Goal: Check status: Check status

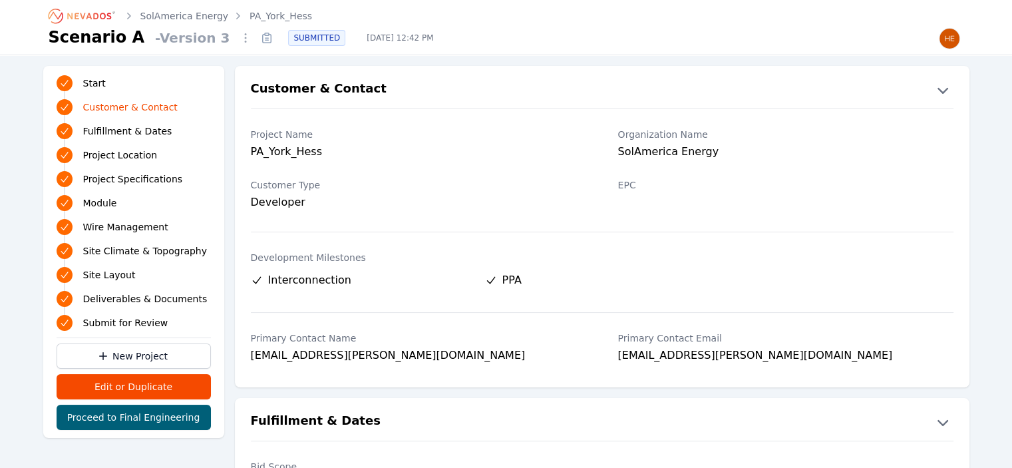
click at [202, 20] on link "SolAmerica Energy" at bounding box center [184, 15] width 89 height 13
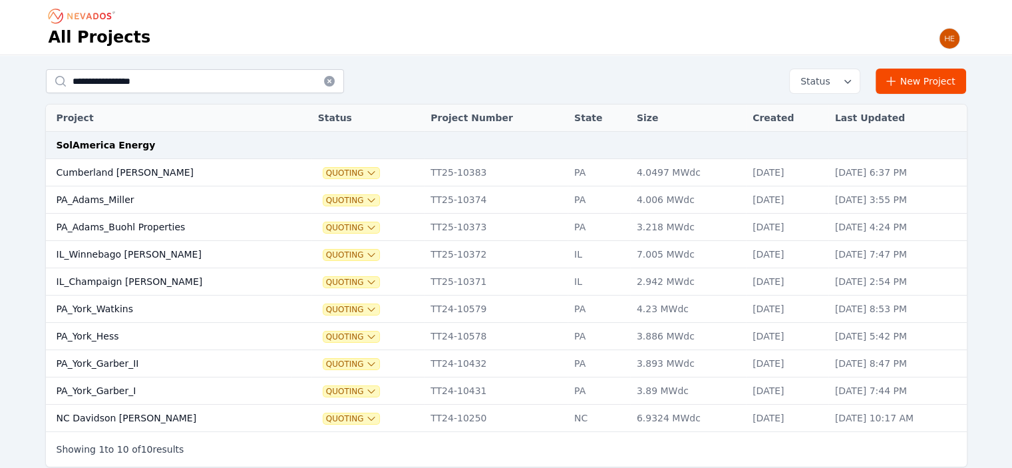
click at [106, 306] on td "PA_York_Watkins" at bounding box center [169, 309] width 246 height 27
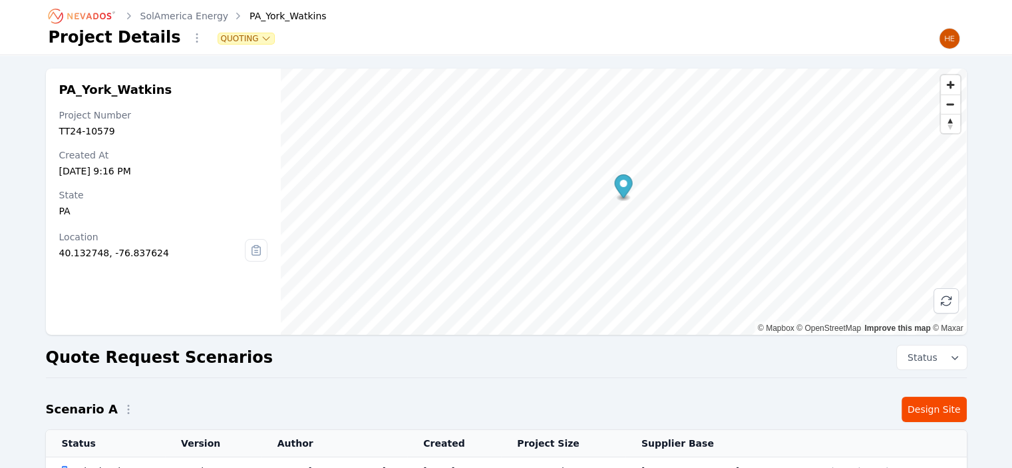
scroll to position [176, 0]
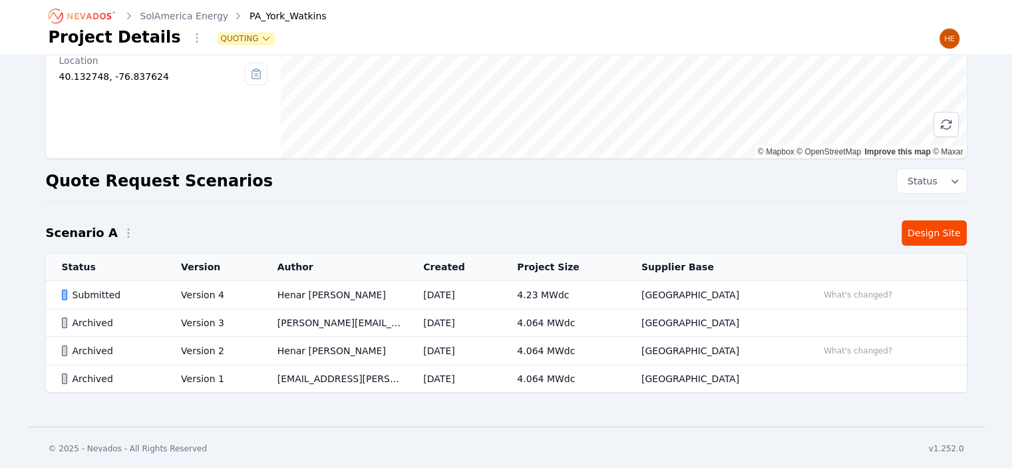
click at [95, 293] on div "Submitted" at bounding box center [110, 294] width 97 height 13
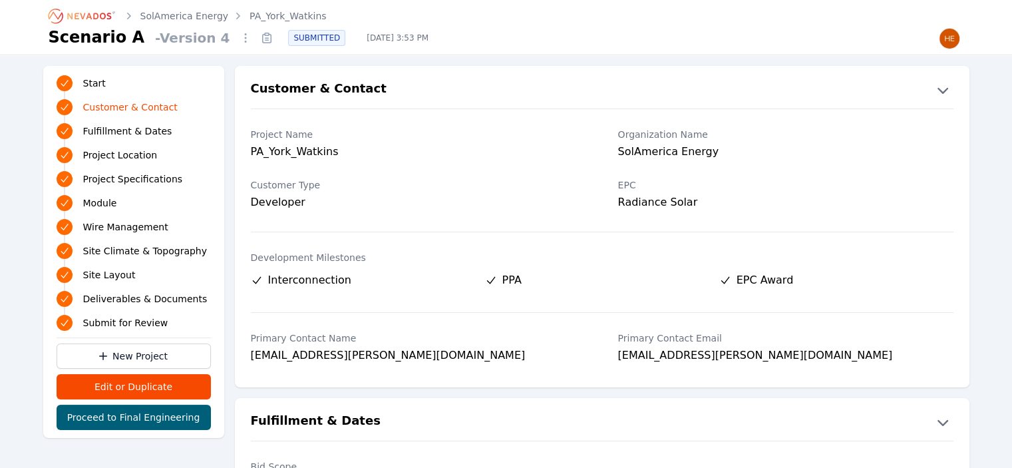
drag, startPoint x: 240, startPoint y: 37, endPoint x: 247, endPoint y: 32, distance: 8.1
click at [256, 35] on icon at bounding box center [266, 37] width 21 height 21
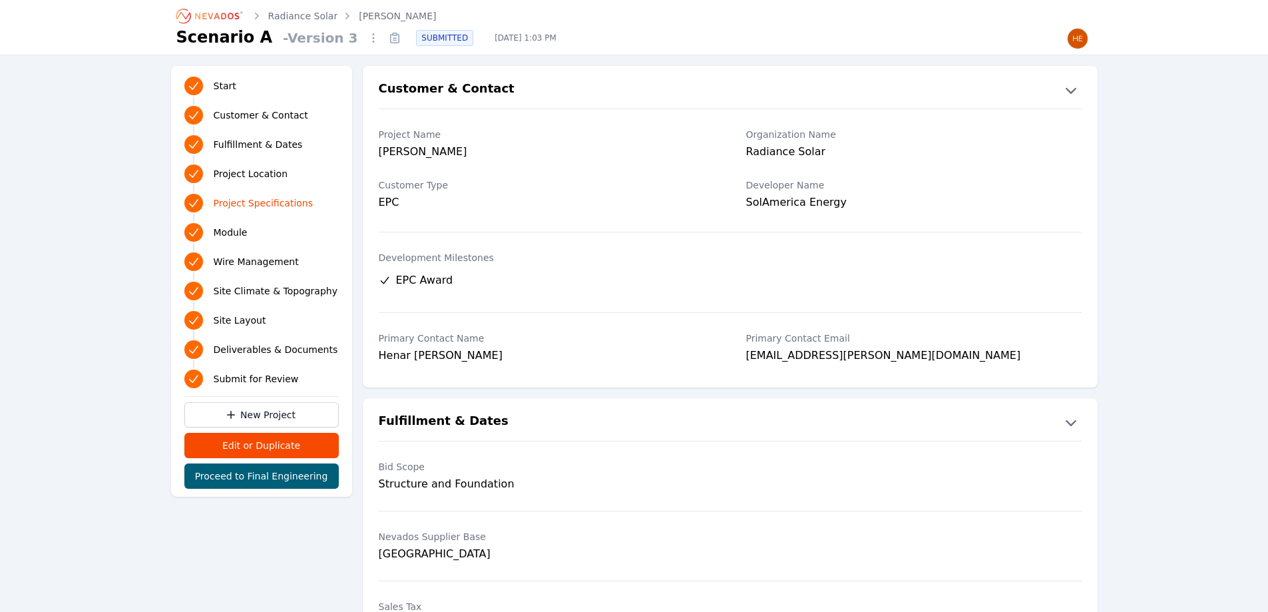
scroll to position [971, 0]
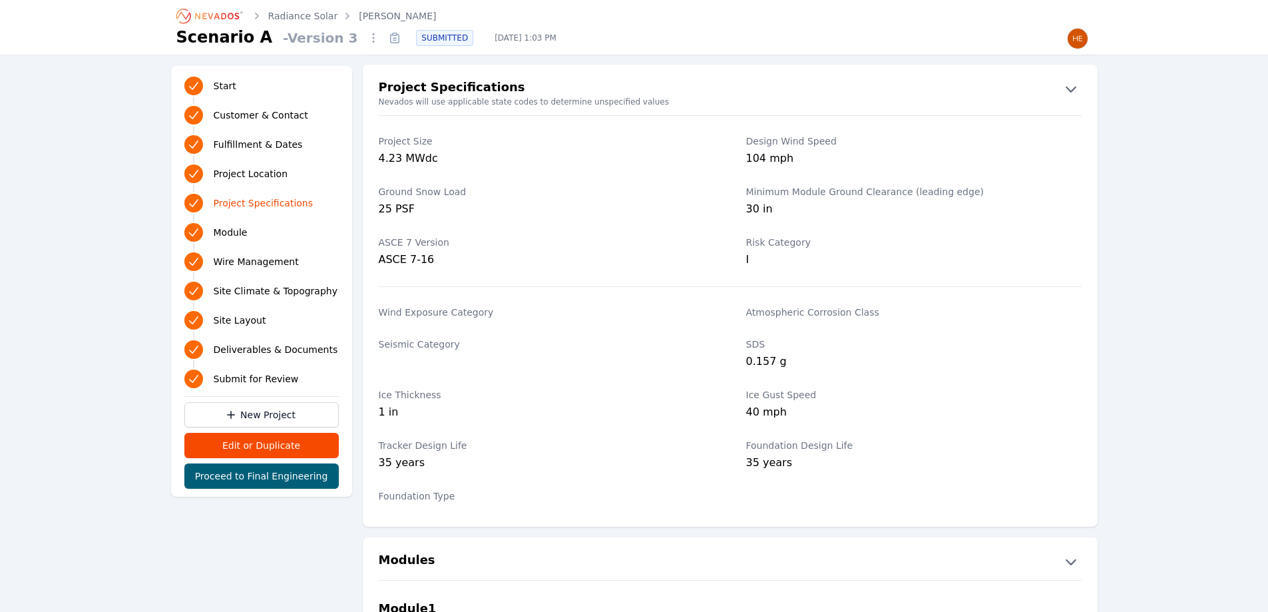
click at [205, 10] on icon "Breadcrumb" at bounding box center [210, 15] width 73 height 21
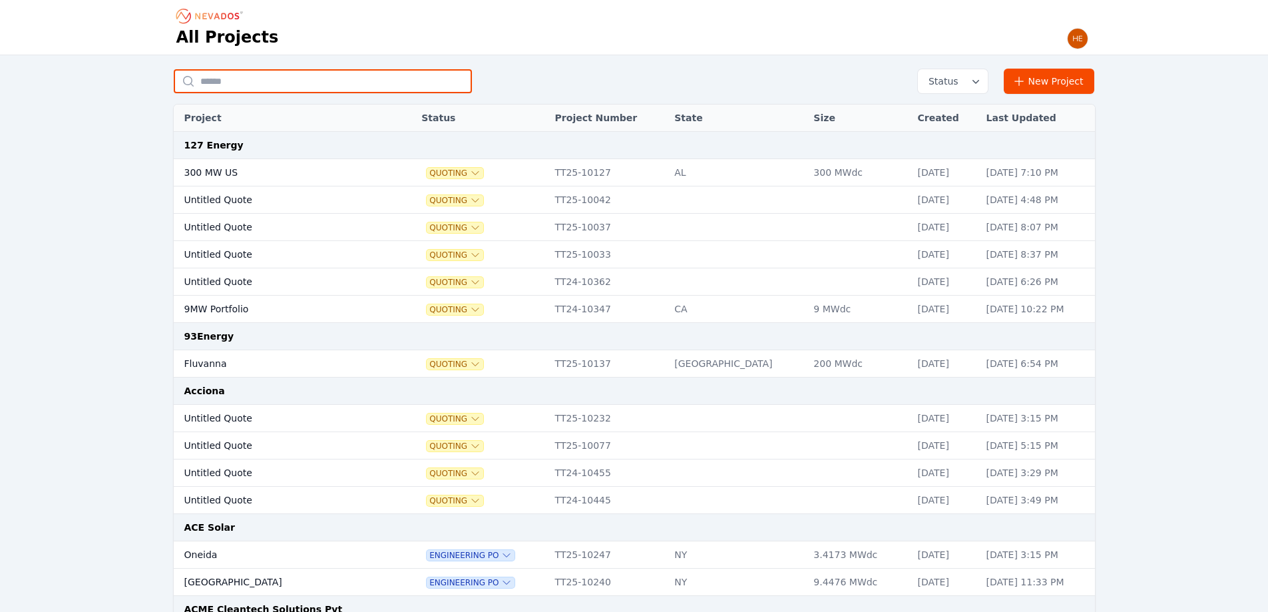
click at [258, 80] on input "text" at bounding box center [323, 81] width 298 height 24
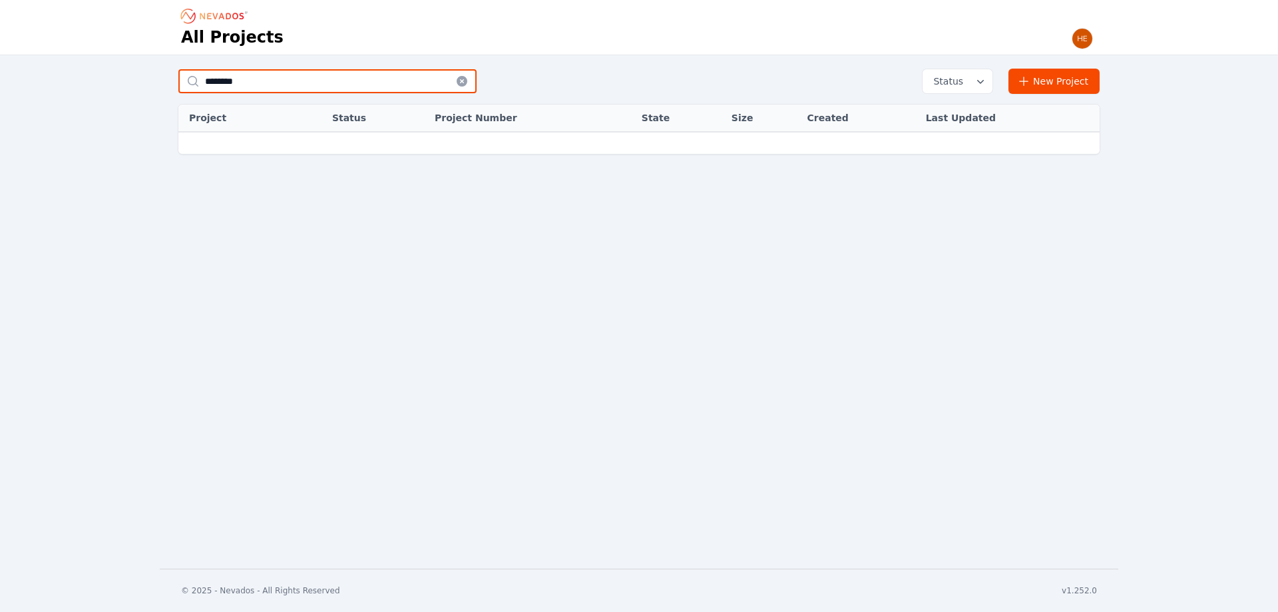
click at [281, 81] on input "********" at bounding box center [327, 81] width 298 height 24
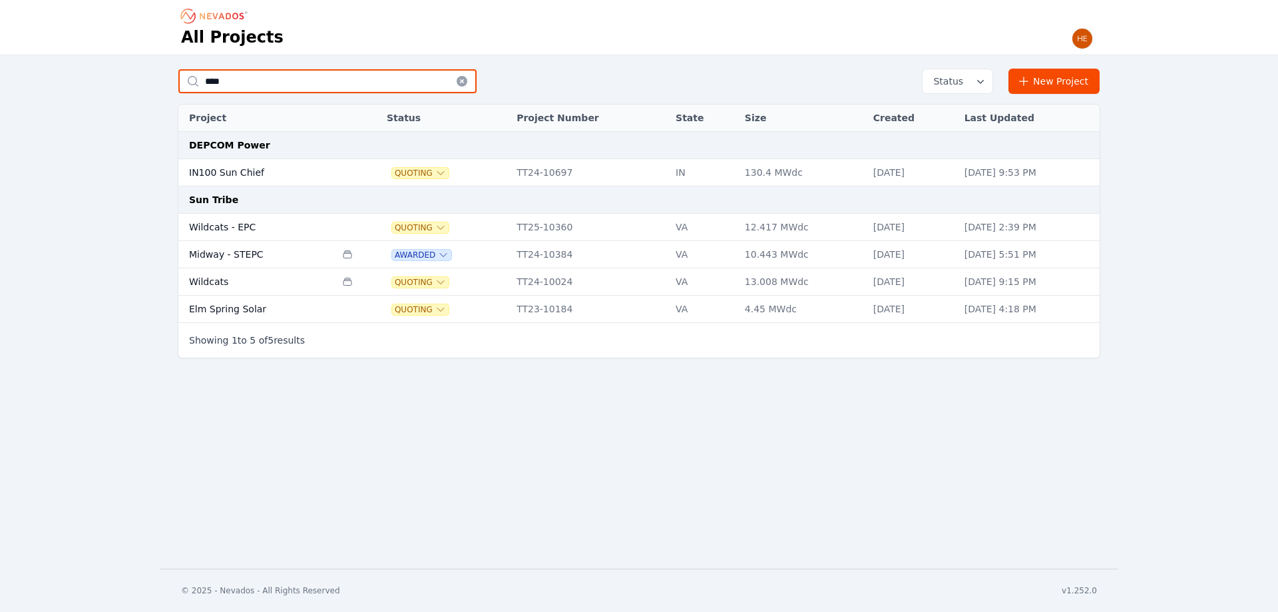
type input "***"
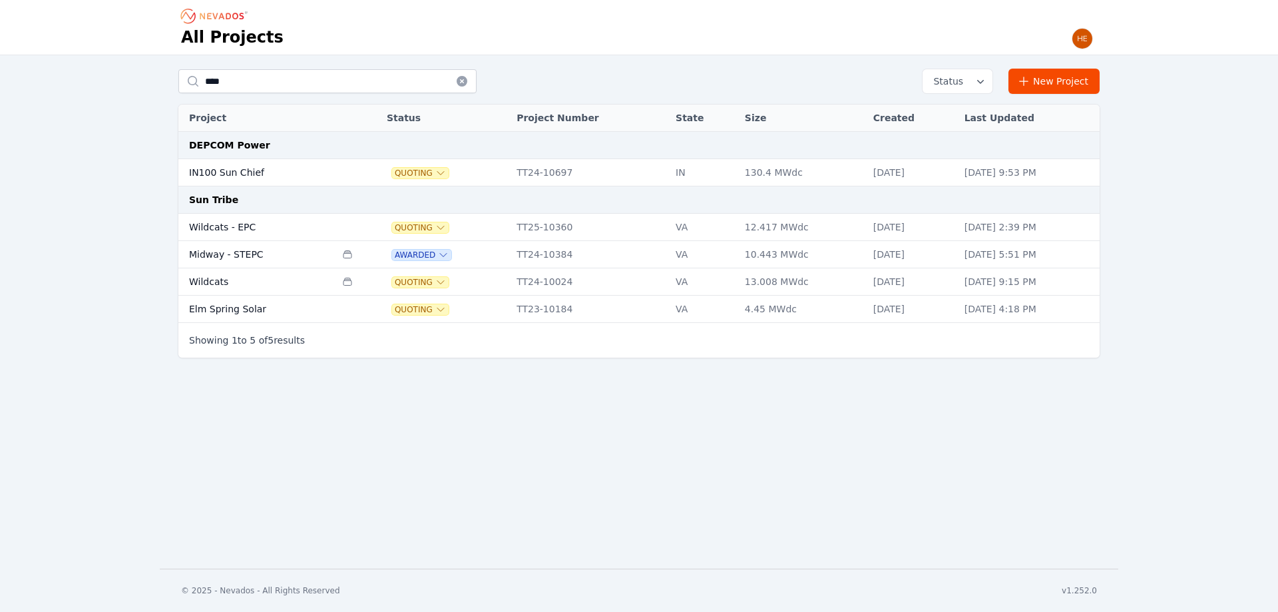
click at [244, 227] on td "Wildcats - EPC" at bounding box center [256, 227] width 157 height 27
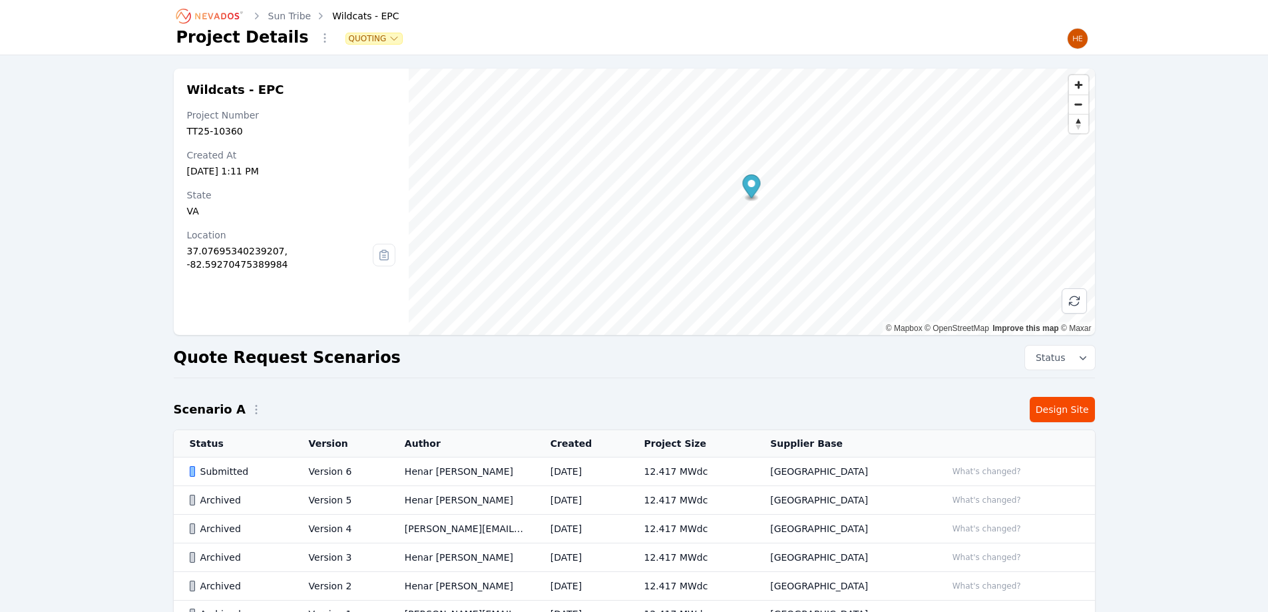
click at [218, 471] on div "Submitted" at bounding box center [238, 471] width 97 height 13
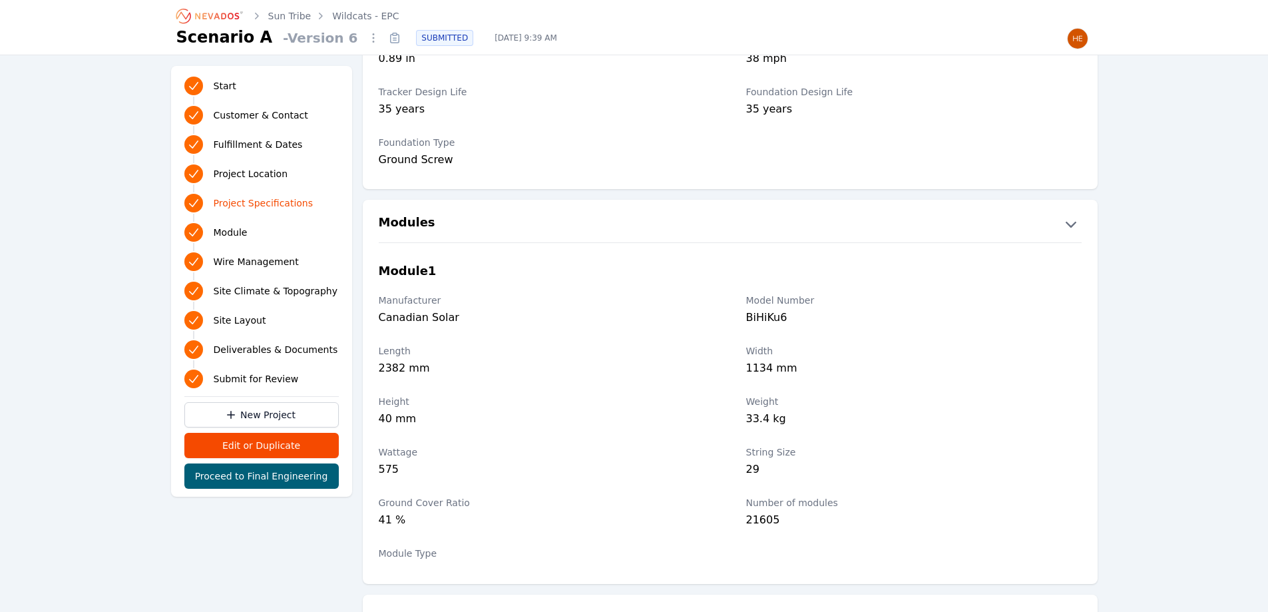
scroll to position [1464, 0]
